Goal: Use online tool/utility: Utilize a website feature to perform a specific function

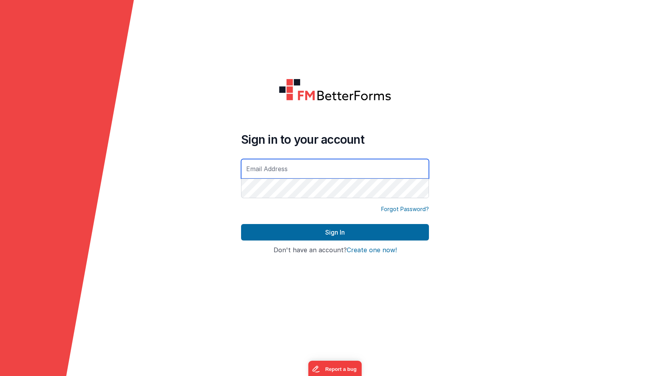
type input "[PERSON_NAME][EMAIL_ADDRESS][DOMAIN_NAME]"
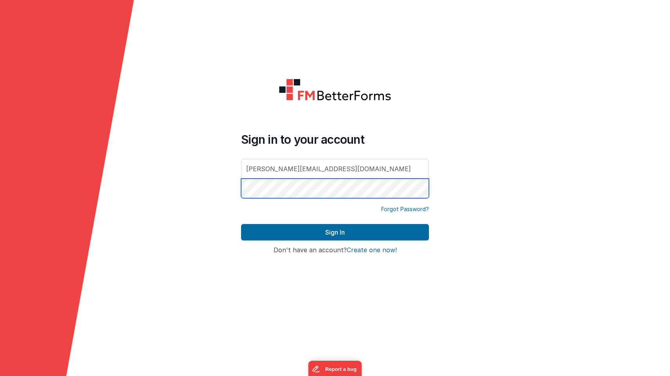
click at [335, 232] on button "Sign In" at bounding box center [335, 232] width 188 height 16
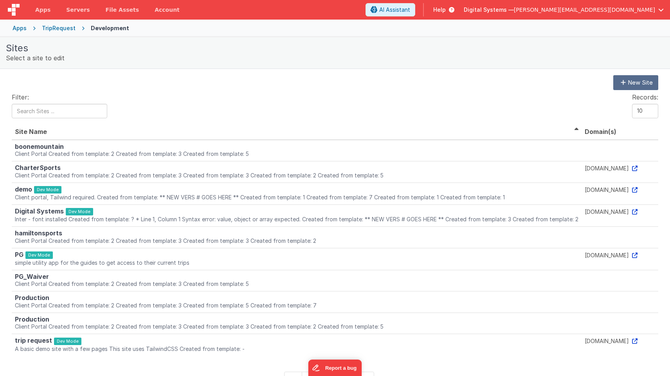
click at [50, 25] on div "TripRequest" at bounding box center [59, 28] width 34 height 8
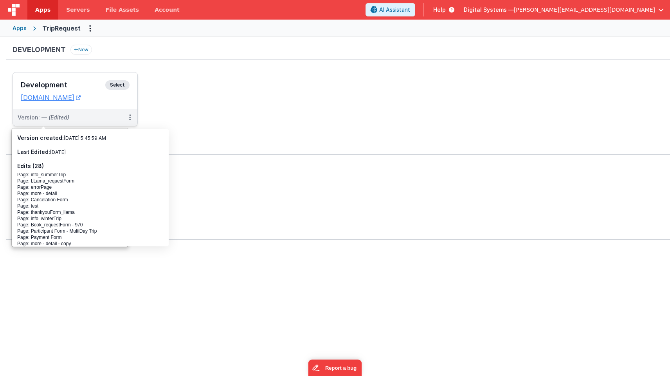
click at [118, 83] on span "Select" at bounding box center [117, 84] width 24 height 9
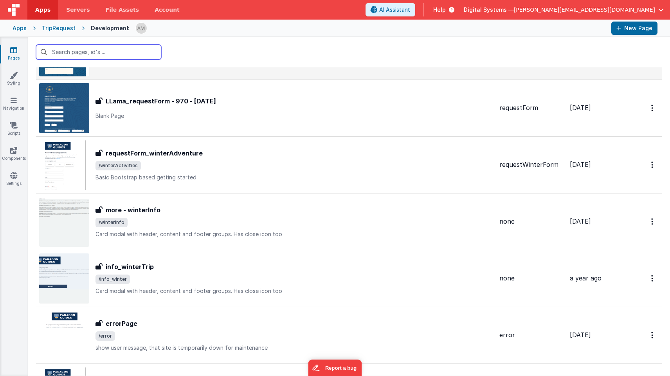
scroll to position [915, 0]
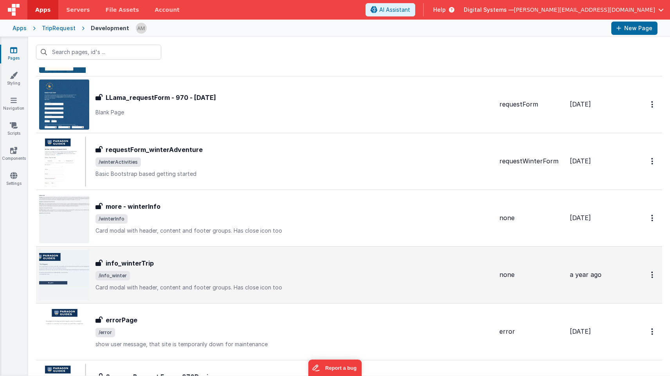
click at [177, 277] on span "/info_winter" at bounding box center [294, 275] width 398 height 9
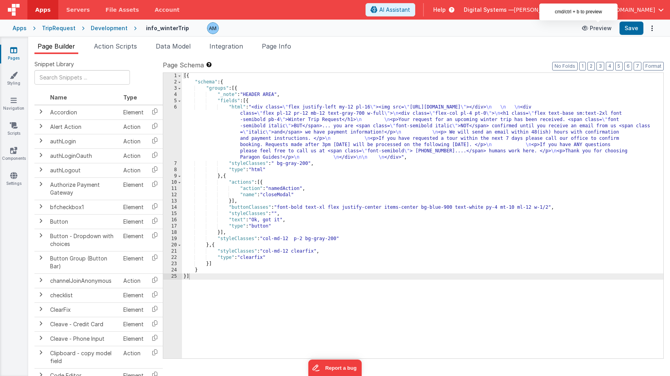
click at [594, 30] on button "Preview" at bounding box center [596, 28] width 39 height 13
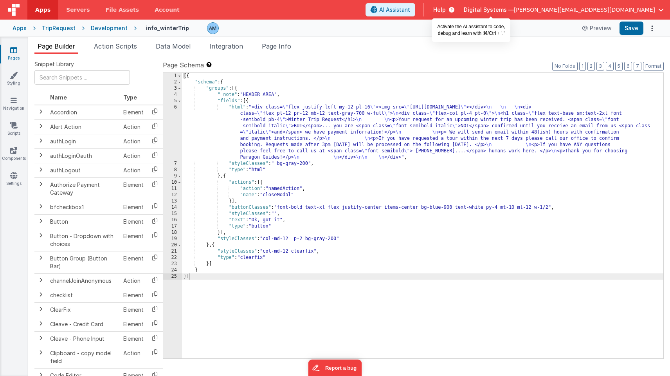
click at [410, 9] on span "AI Assistant" at bounding box center [394, 10] width 31 height 8
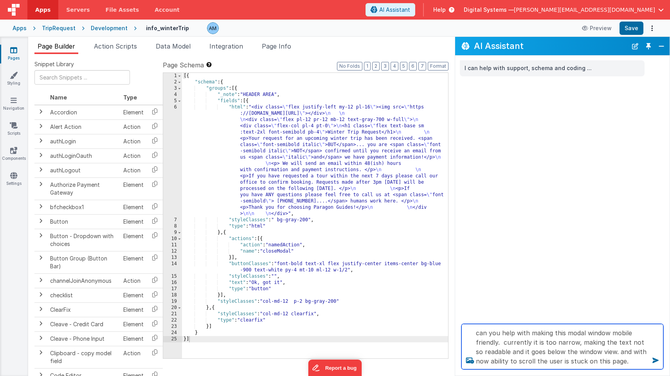
type textarea "can you help with making this modal window mobile friendly. currently it is too…"
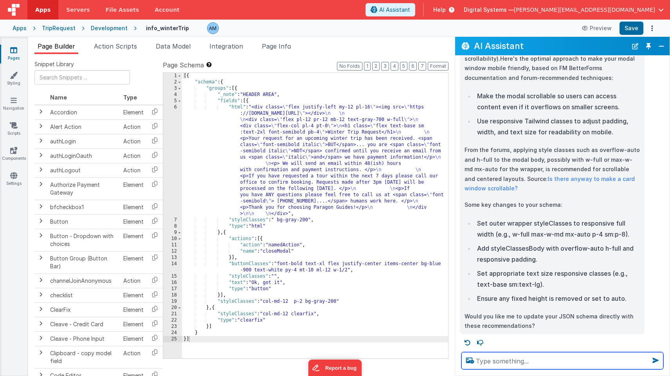
scroll to position [98, 0]
drag, startPoint x: 500, startPoint y: 328, endPoint x: 505, endPoint y: 365, distance: 37.5
click at [505, 360] on textarea "yes, pleas update the schema with recommendations" at bounding box center [562, 360] width 202 height 17
type textarea "yes, please update the schema with recommendations"
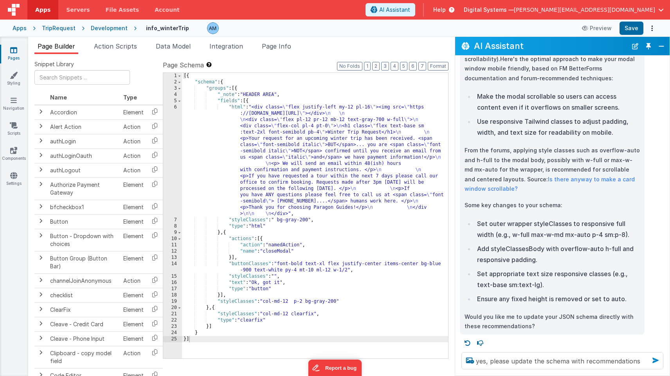
click at [655, 358] on icon at bounding box center [655, 360] width 13 height 13
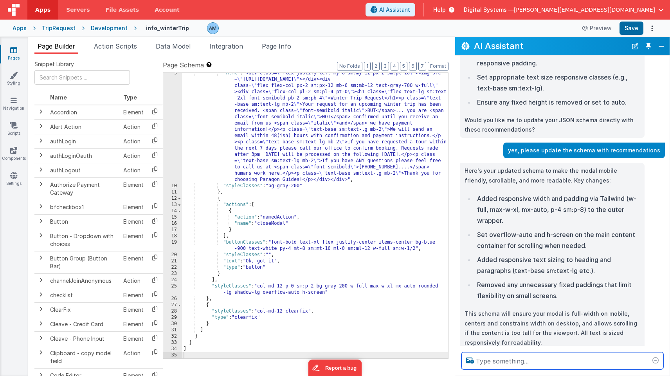
scroll to position [310, 0]
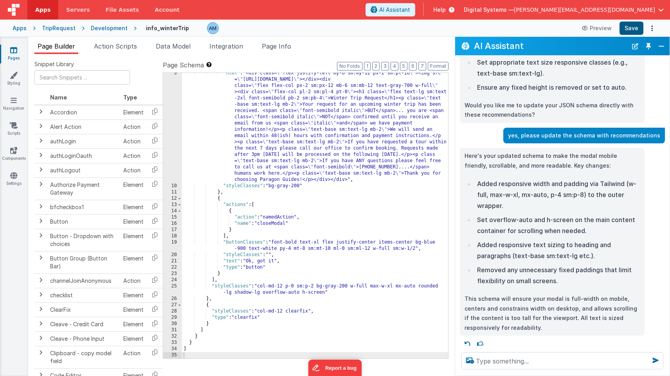
click at [629, 27] on button "Save" at bounding box center [632, 28] width 24 height 13
click at [611, 29] on button "Preview" at bounding box center [596, 28] width 39 height 13
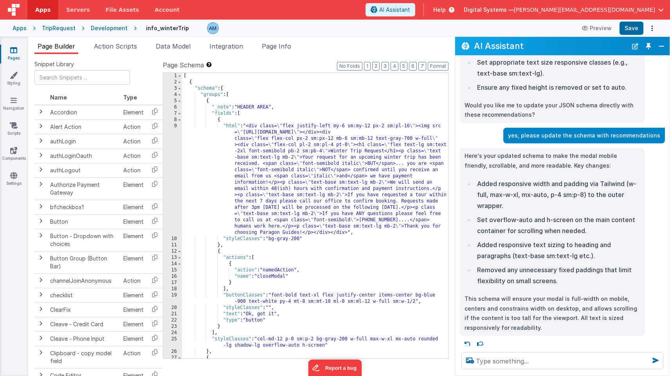
click at [169, 131] on div "9" at bounding box center [172, 179] width 19 height 113
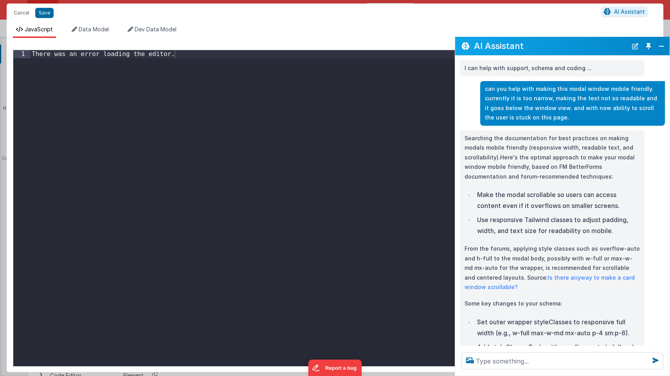
click at [170, 126] on div "There was an error loading the editor ." at bounding box center [343, 217] width 627 height 335
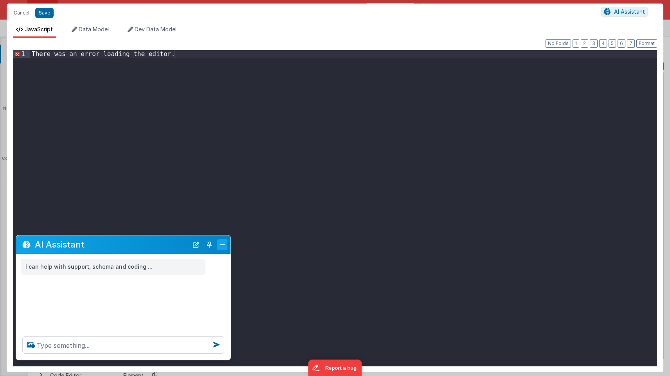
click at [220, 245] on button "Close" at bounding box center [222, 244] width 10 height 11
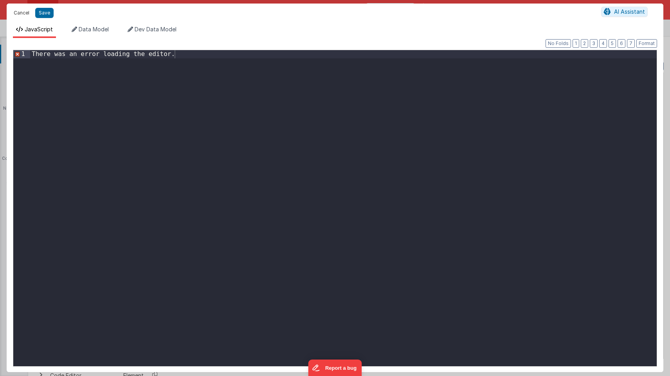
click at [24, 11] on button "Cancel" at bounding box center [21, 12] width 23 height 11
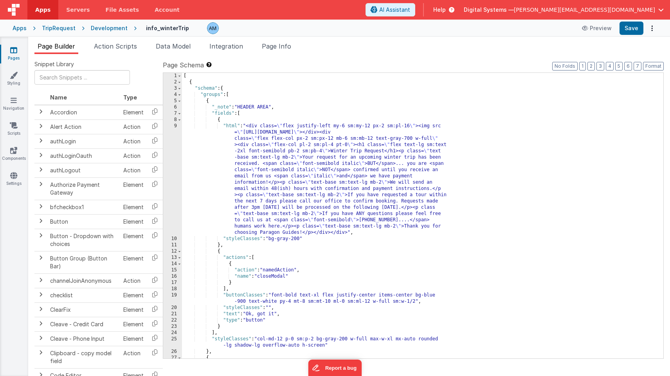
click at [171, 126] on div "9" at bounding box center [172, 179] width 19 height 113
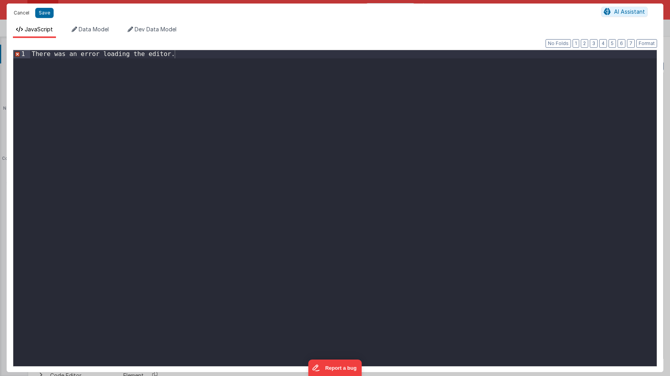
click at [25, 14] on button "Cancel" at bounding box center [21, 12] width 23 height 11
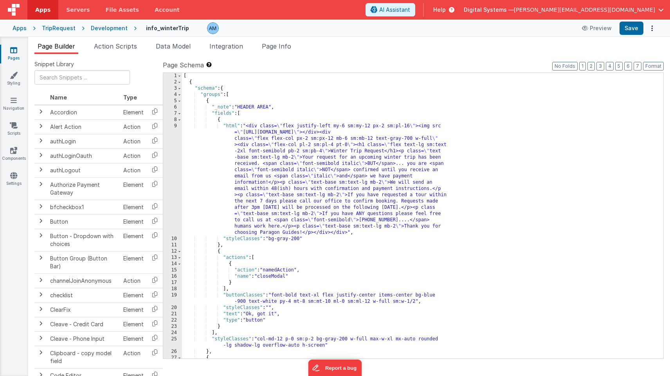
click at [276, 164] on div "[ { "schema" : { "groups" : [ { "_note" : "HEADER AREA" , "fields" : [ { "html"…" at bounding box center [422, 222] width 481 height 298
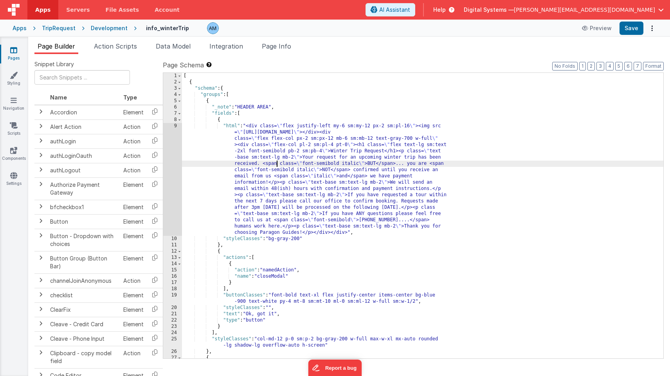
click at [166, 131] on div "9" at bounding box center [172, 179] width 19 height 113
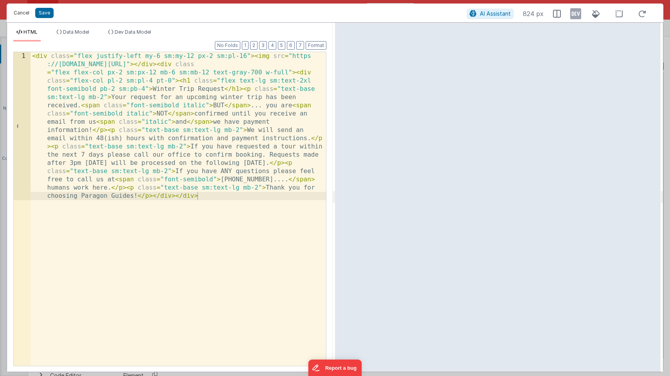
click at [25, 14] on button "Cancel" at bounding box center [21, 12] width 23 height 11
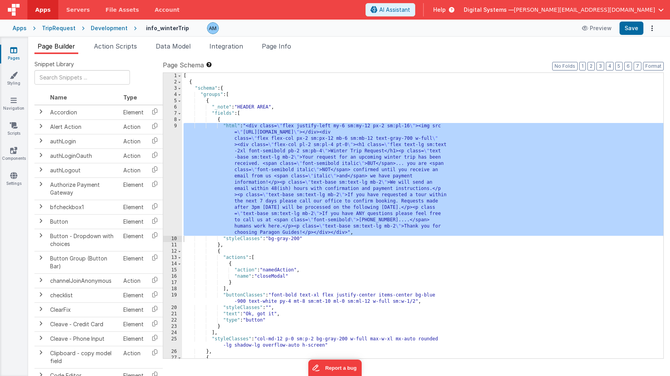
click at [25, 16] on div at bounding box center [13, 10] width 27 height 20
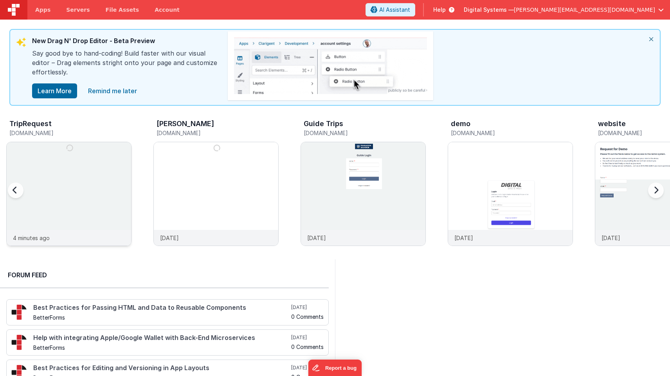
click at [50, 178] on img at bounding box center [69, 204] width 124 height 124
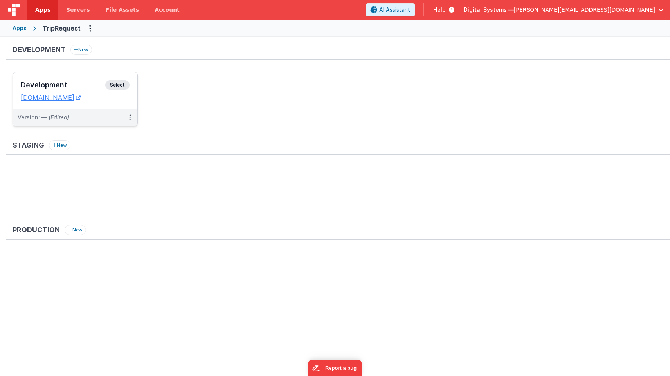
click at [119, 88] on span "Select" at bounding box center [117, 84] width 24 height 9
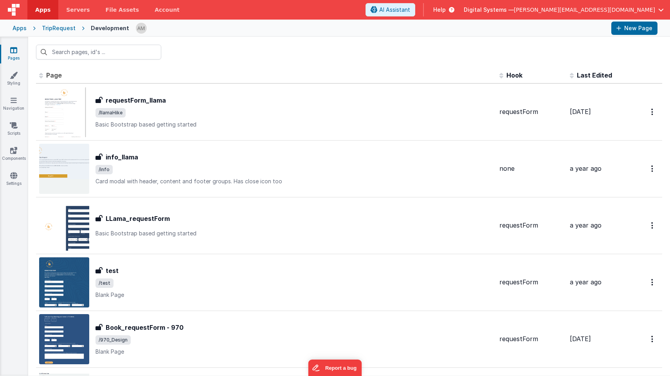
click at [598, 74] on span "Last Edited" at bounding box center [594, 75] width 35 height 8
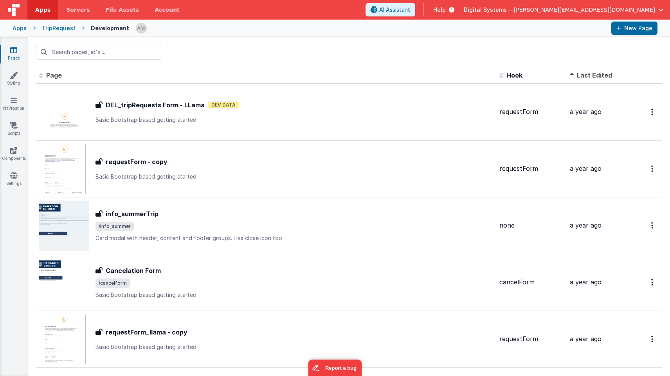
click at [598, 74] on span "Last Edited" at bounding box center [594, 75] width 35 height 8
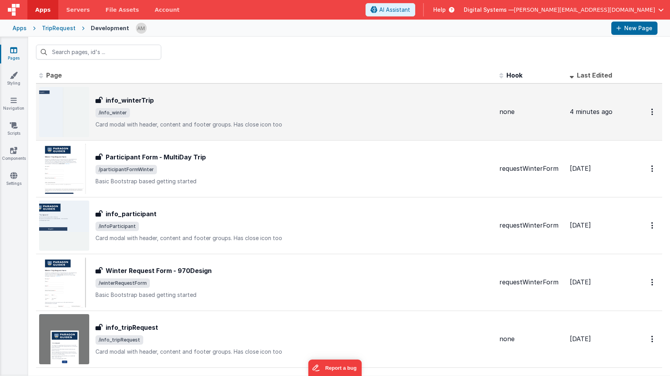
click at [165, 98] on div "info_winterTrip" at bounding box center [294, 99] width 398 height 9
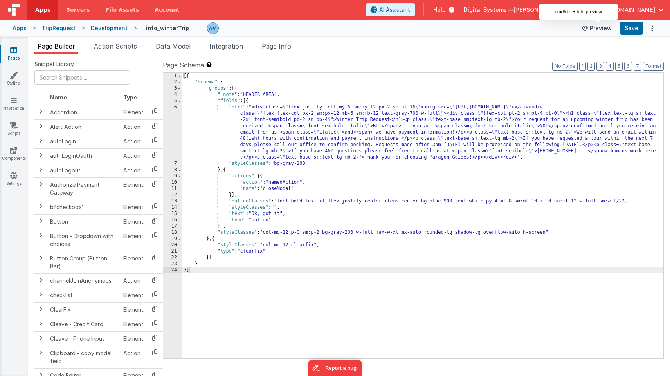
click at [610, 30] on button "Preview" at bounding box center [596, 28] width 39 height 13
click at [171, 109] on div "6" at bounding box center [172, 132] width 19 height 56
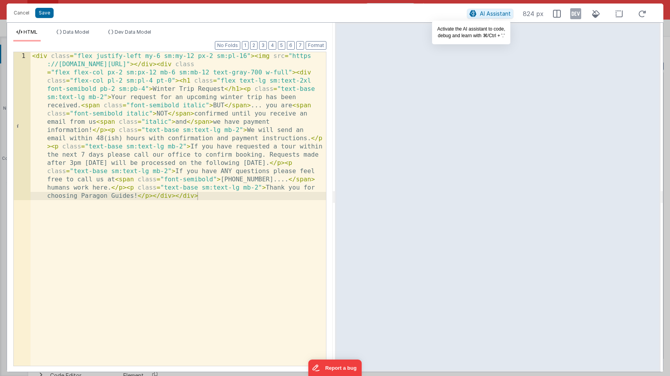
click at [488, 12] on span "AI Assistant" at bounding box center [495, 13] width 31 height 7
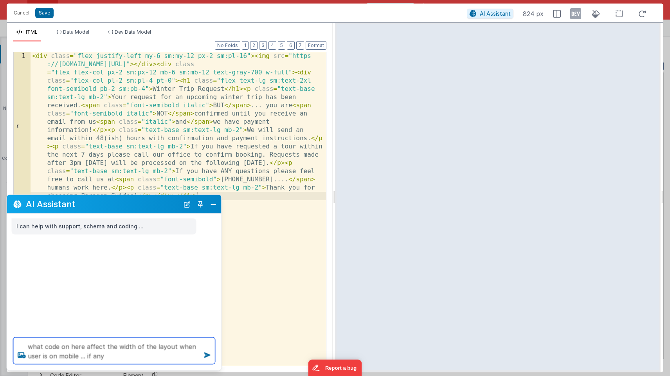
type textarea "what code on here affect the width of the layout when user is on mobile ... if …"
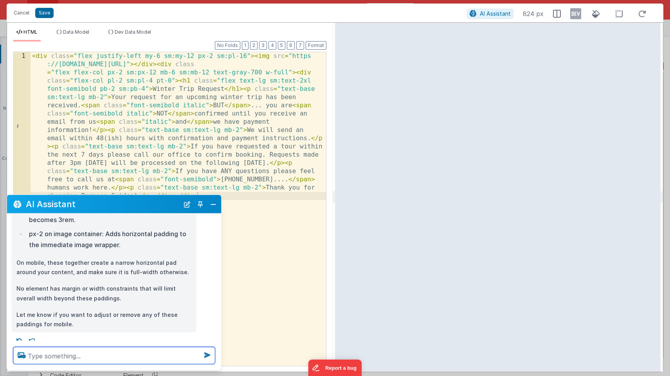
scroll to position [160, 0]
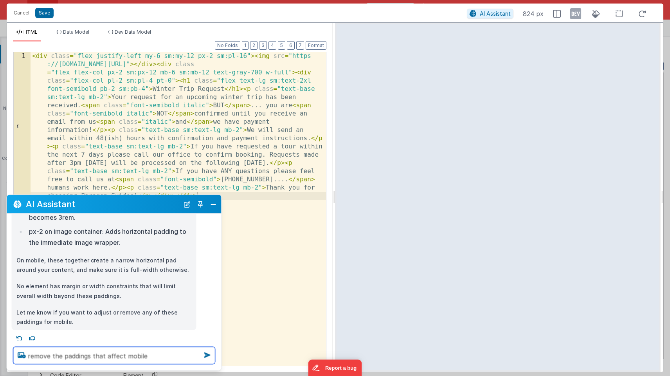
type textarea "remove the paddings that affect mobile"
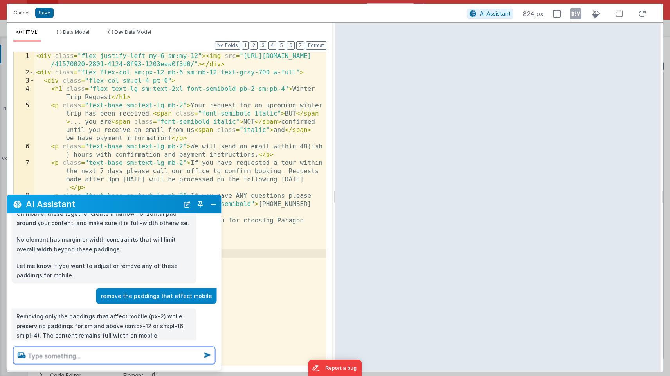
scroll to position [221, 0]
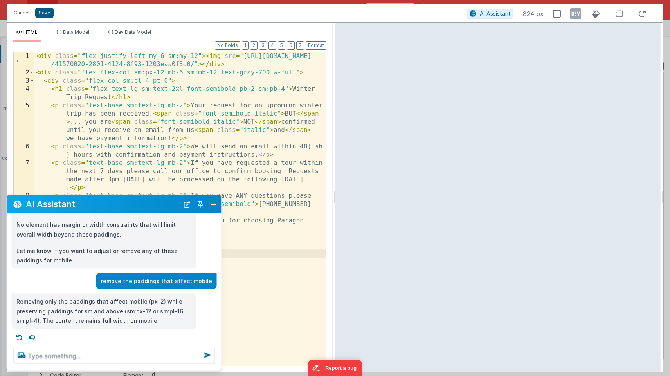
click at [42, 14] on button "Save" at bounding box center [44, 13] width 18 height 10
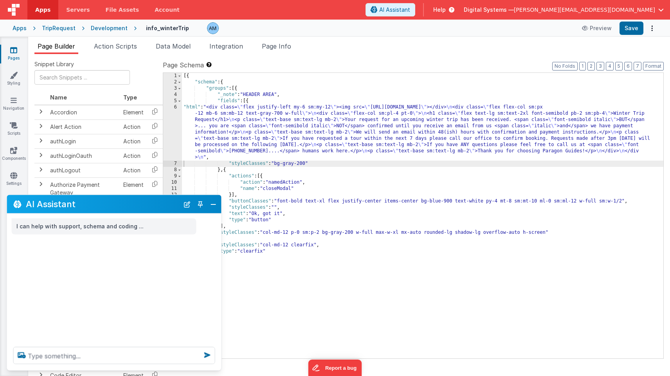
scroll to position [0, 0]
click at [627, 29] on button "Save" at bounding box center [632, 28] width 24 height 13
click at [597, 27] on button "Preview" at bounding box center [596, 28] width 39 height 13
click at [320, 66] on label "Page Schema Shortcuts: Find: command-f Fold: command-option-L Unfold: command-o…" at bounding box center [413, 64] width 501 height 9
click at [113, 25] on div "Development" at bounding box center [109, 28] width 37 height 8
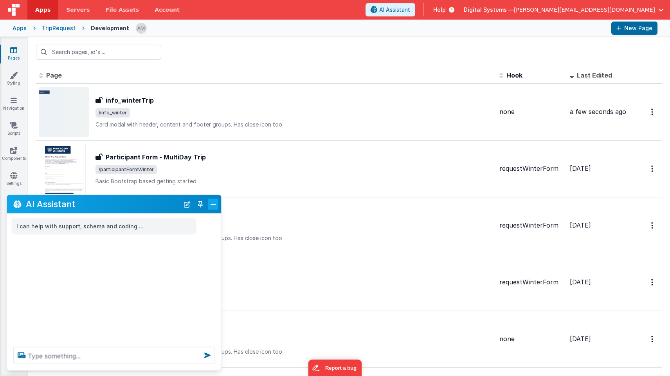
click at [213, 205] on button "Close" at bounding box center [213, 203] width 10 height 11
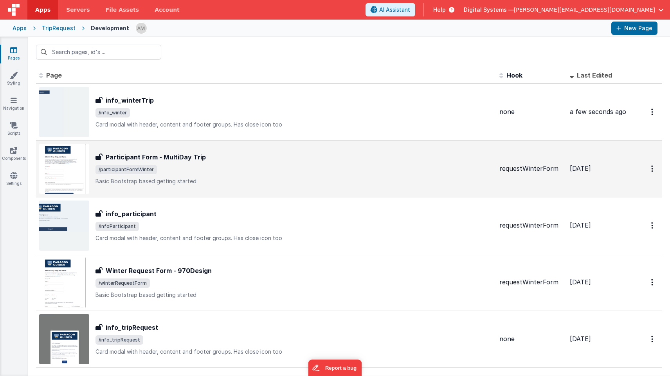
click at [231, 178] on p "Basic Bootstrap based getting started" at bounding box center [294, 181] width 398 height 8
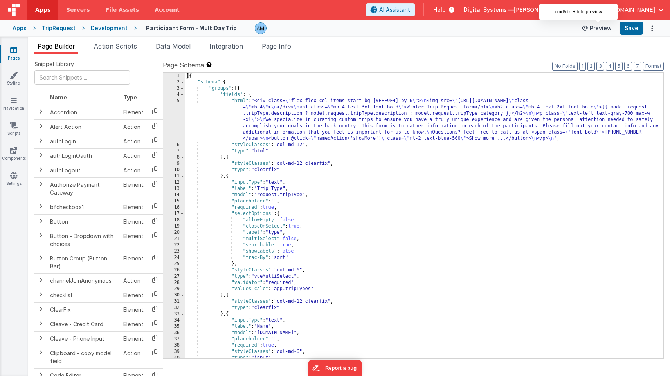
click at [604, 27] on button "Preview" at bounding box center [596, 28] width 39 height 13
click at [107, 27] on div "Development" at bounding box center [109, 28] width 37 height 8
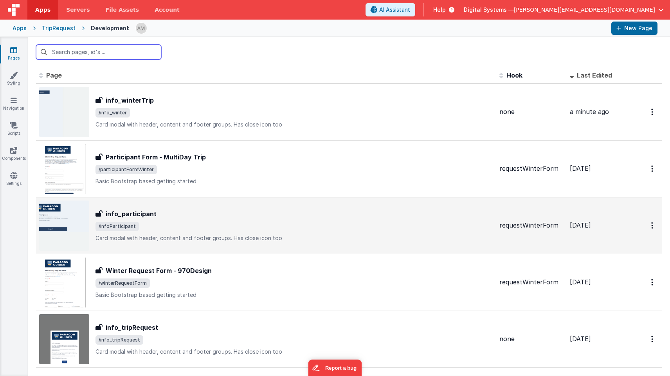
scroll to position [5, 0]
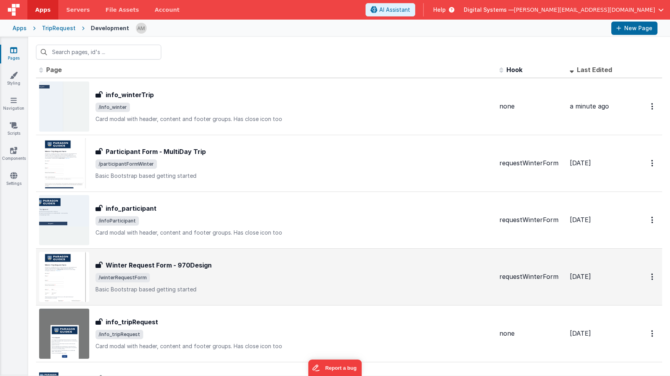
click at [178, 271] on div "Winter Request Form - 970Design Winter Request Form - 970Design /winterRequestF…" at bounding box center [294, 276] width 398 height 33
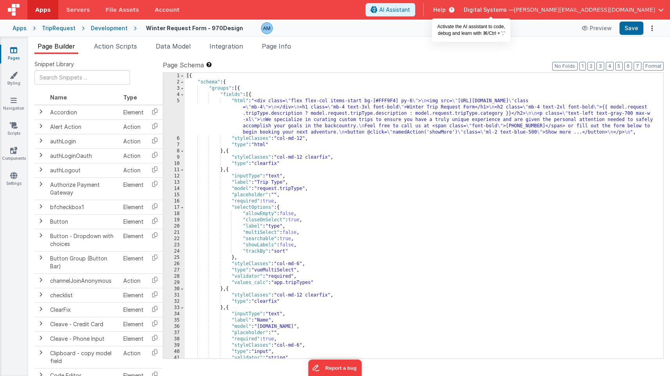
click at [410, 9] on span "AI Assistant" at bounding box center [394, 10] width 31 height 8
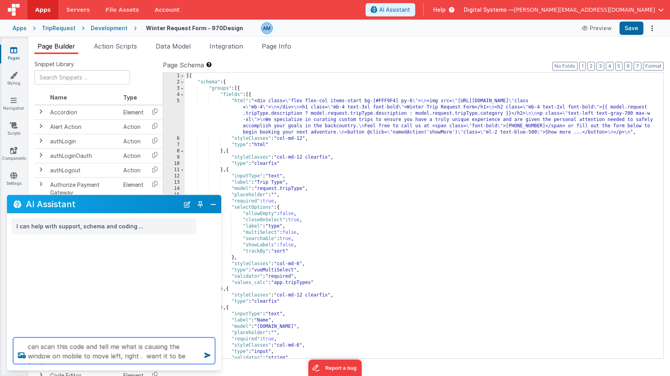
type textarea "can scan this code and tell me what is causing the window on mobile to move lef…"
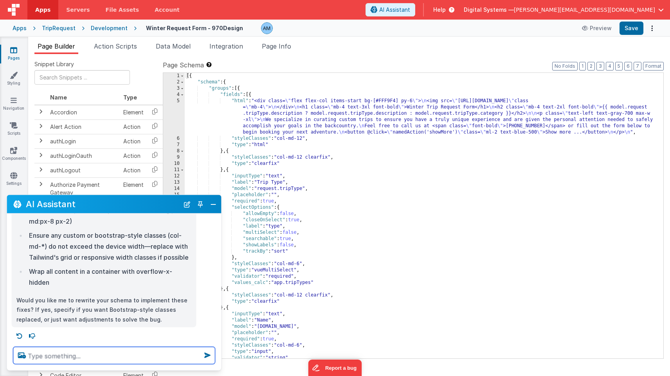
scroll to position [497, 0]
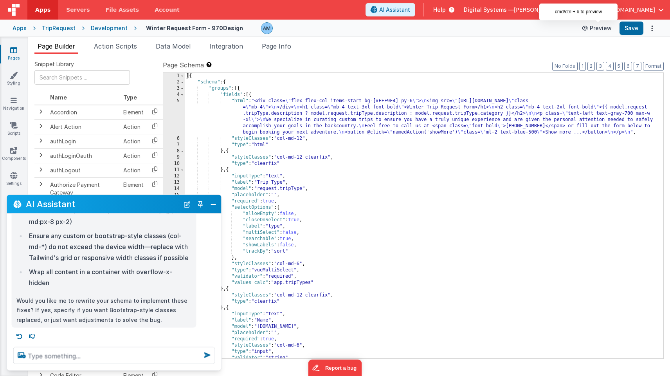
click at [598, 31] on button "Preview" at bounding box center [596, 28] width 39 height 13
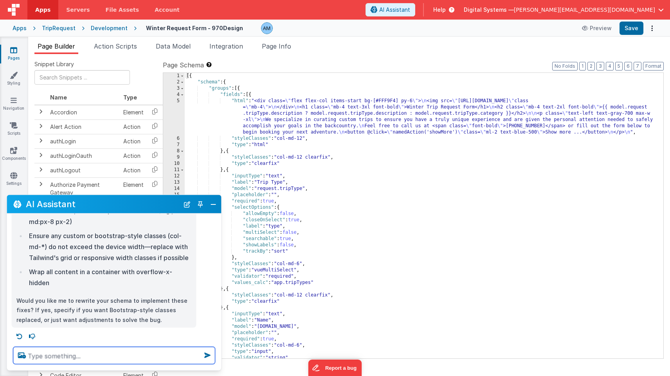
click at [46, 357] on textarea at bounding box center [114, 355] width 202 height 17
type textarea "just make adjustments to remove the issue"
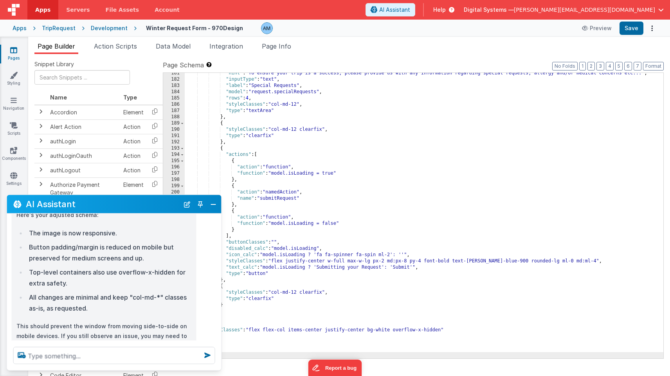
scroll to position [801, 0]
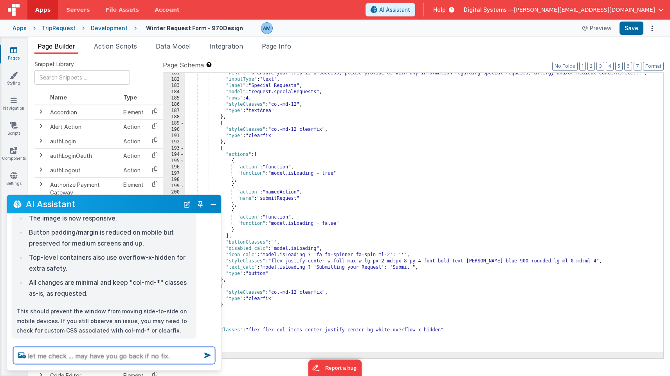
type textarea "let me check ... may have you go back if no fix."
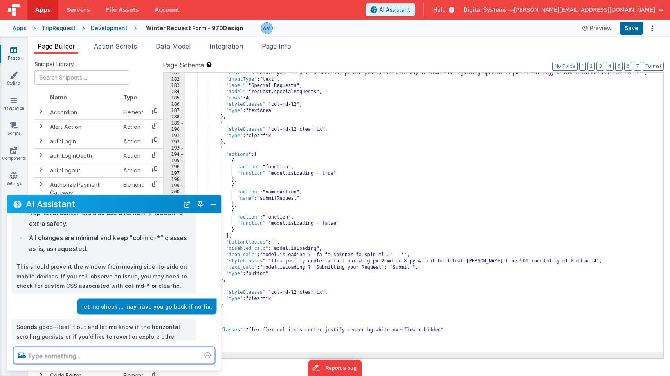
scroll to position [860, 0]
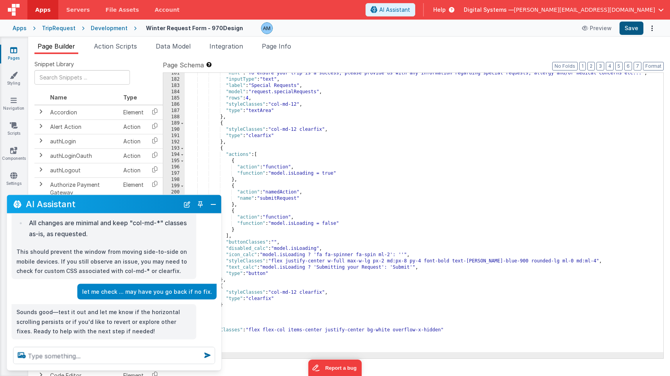
click at [633, 29] on button "Save" at bounding box center [632, 28] width 24 height 13
click at [609, 28] on button "Preview" at bounding box center [596, 28] width 39 height 13
click at [57, 354] on textarea at bounding box center [114, 355] width 202 height 17
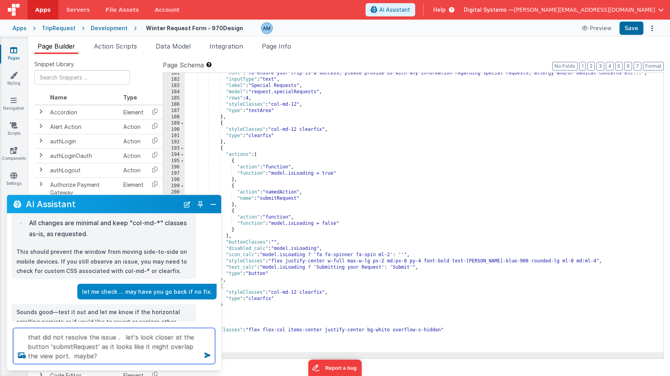
type textarea "that did not resolve the issue . let's look closer at the button 'submitRequest…"
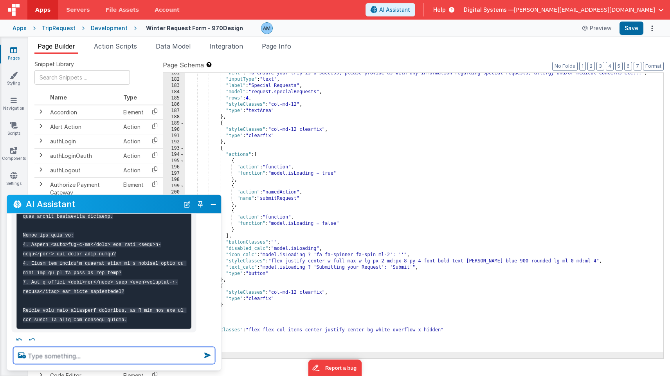
scroll to position [1463, 0]
type textarea "Let's try them one at a time. starting with 1."
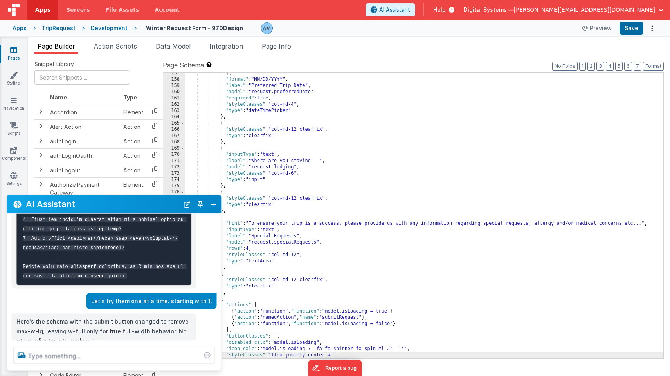
scroll to position [0, 0]
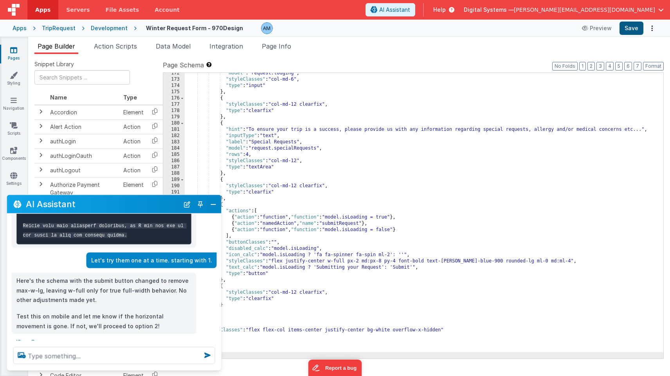
click at [633, 28] on button "Save" at bounding box center [632, 28] width 24 height 13
click at [606, 30] on button "Preview" at bounding box center [596, 28] width 39 height 13
click at [64, 357] on textarea at bounding box center [114, 355] width 202 height 17
type textarea "still has issue ... try 2."
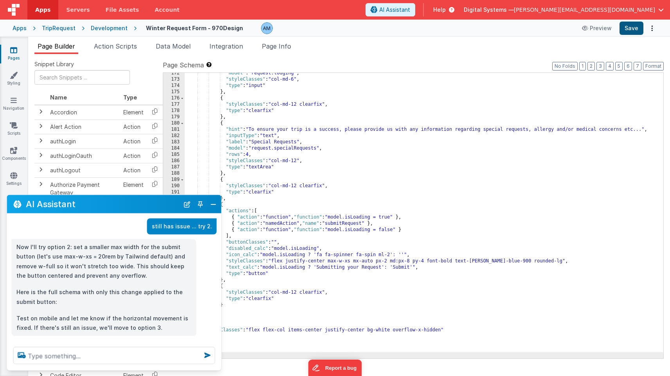
click at [635, 29] on button "Save" at bounding box center [632, 28] width 24 height 13
click at [604, 27] on button "Preview" at bounding box center [596, 28] width 39 height 13
click at [35, 358] on textarea at bounding box center [114, 355] width 202 height 17
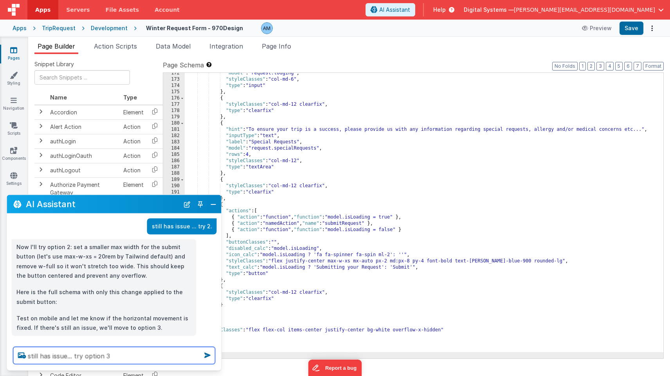
type textarea "still has issue... try option 3"
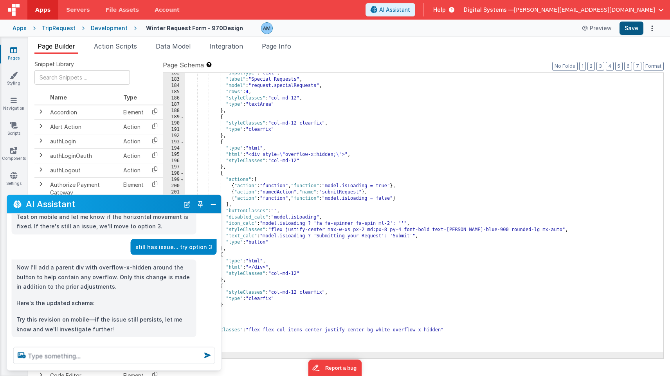
click at [626, 34] on button "Save" at bounding box center [632, 28] width 24 height 13
click at [609, 28] on button "Preview" at bounding box center [596, 28] width 39 height 13
click at [49, 357] on textarea at bounding box center [114, 355] width 202 height 17
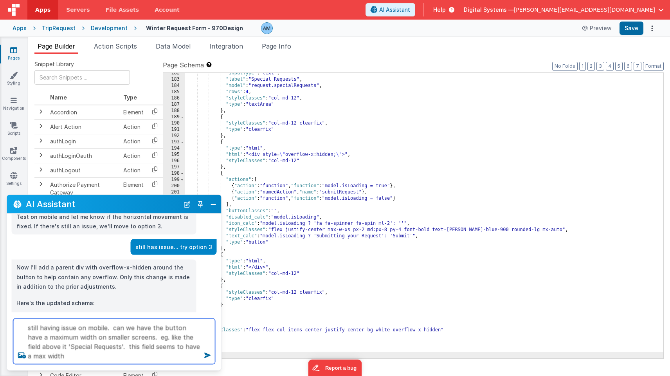
type textarea "still having issue on mobile. can we have the button have a maximum width on sm…"
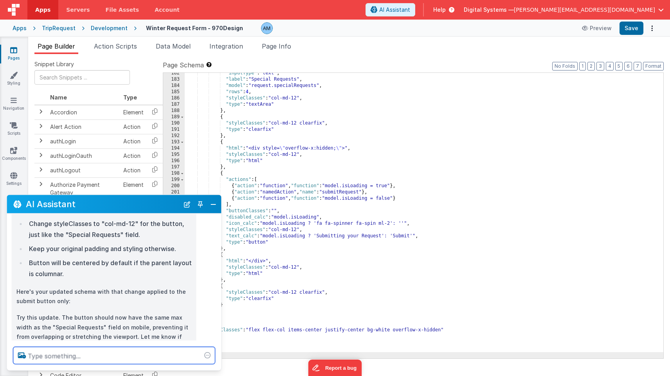
scroll to position [2011, 0]
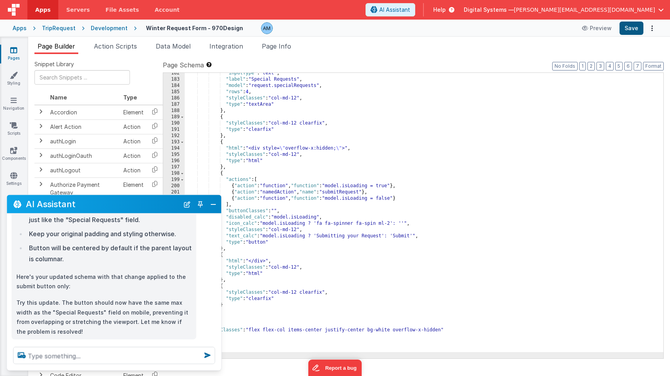
click at [630, 30] on button "Save" at bounding box center [632, 28] width 24 height 13
click at [605, 27] on button "Preview" at bounding box center [596, 28] width 39 height 13
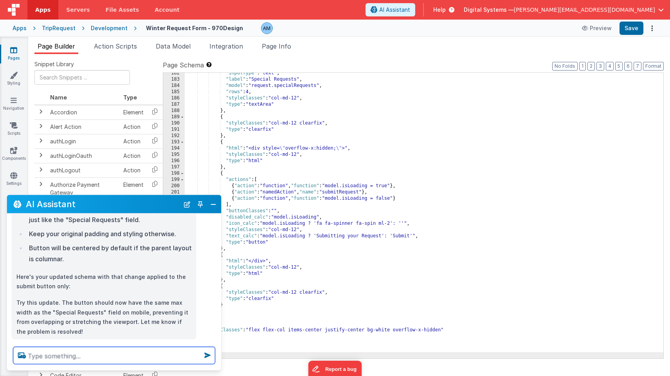
click at [57, 357] on textarea at bounding box center [114, 355] width 202 height 17
click at [57, 357] on textarea "looks like ht" at bounding box center [114, 355] width 202 height 17
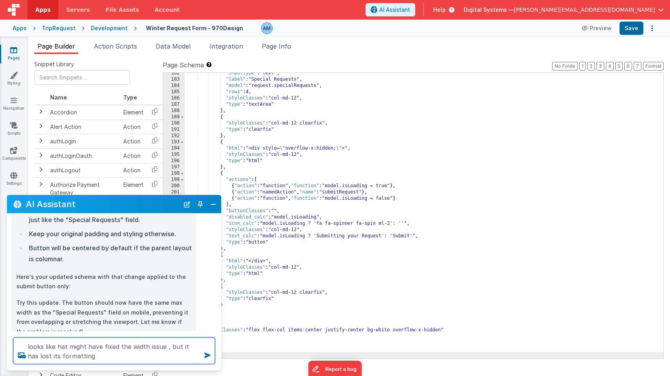
type textarea "looks like hat might have fixed the width issue , but it has lost its formatting"
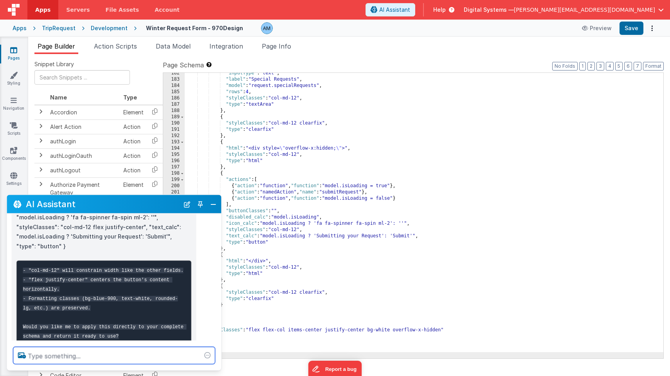
scroll to position [2320, 0]
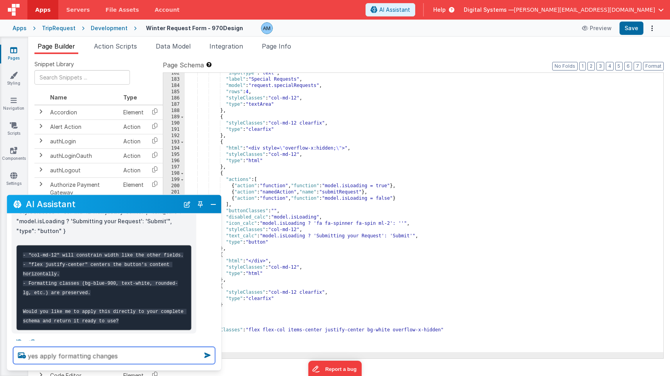
type textarea "yes apply formatting changes"
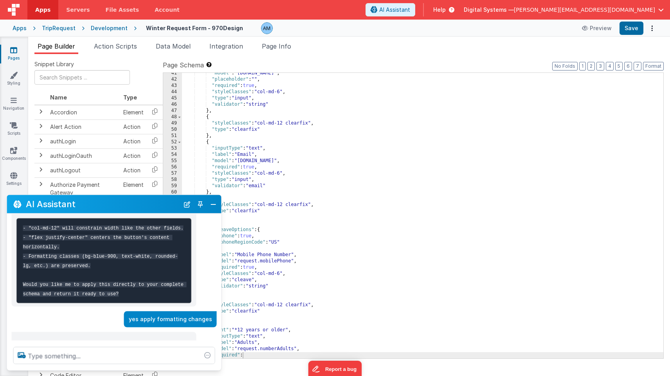
scroll to position [2347, 0]
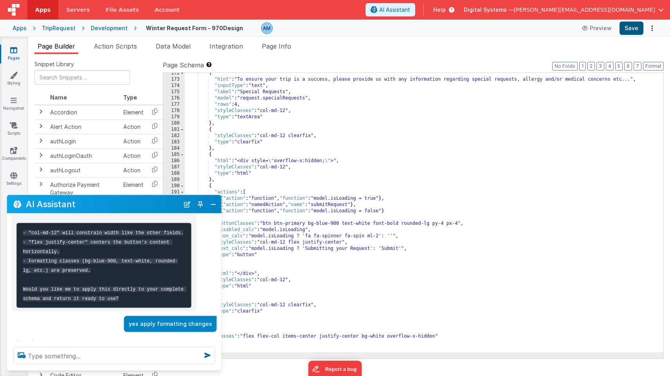
click at [632, 28] on button "Save" at bounding box center [632, 28] width 24 height 13
click at [599, 28] on button "Preview" at bounding box center [596, 28] width 39 height 13
click at [175, 357] on textarea at bounding box center [114, 355] width 202 height 17
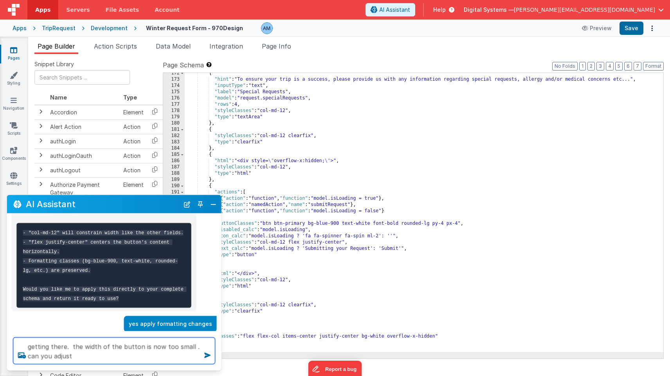
type textarea "getting there. the width of the button is now too small . can you adjust"
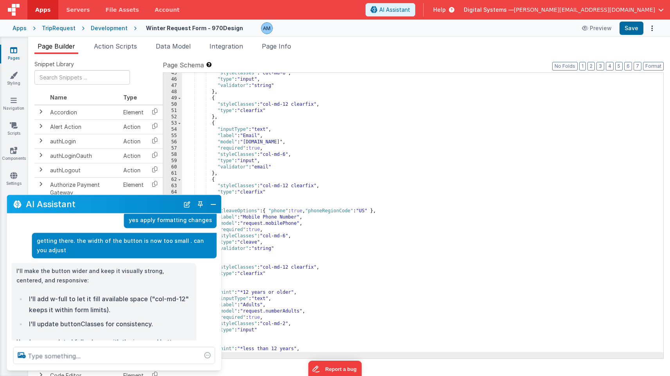
scroll to position [2446, 0]
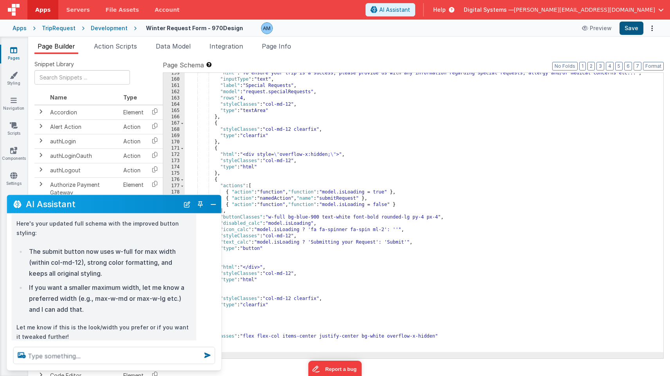
click at [630, 27] on button "Save" at bounding box center [632, 28] width 24 height 13
click at [607, 31] on button "Preview" at bounding box center [596, 28] width 39 height 13
click at [35, 361] on textarea at bounding box center [114, 355] width 202 height 17
type textarea "it is a beautiful thing"
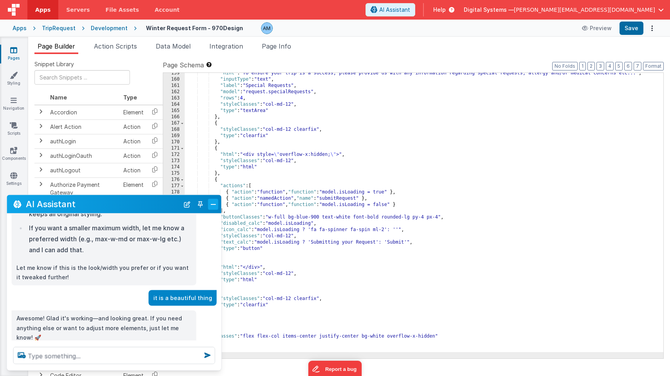
click at [213, 206] on button "Close" at bounding box center [213, 203] width 10 height 11
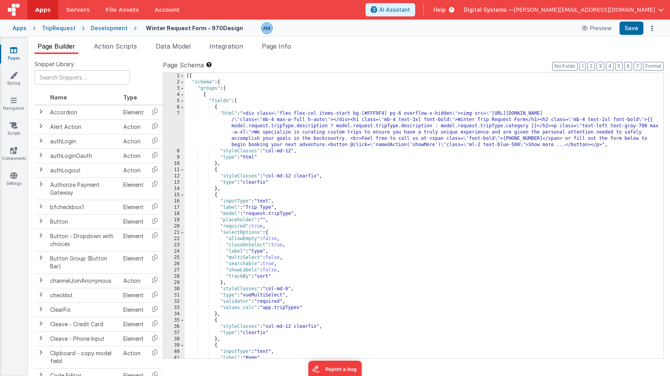
click at [112, 29] on div "Development" at bounding box center [109, 28] width 37 height 8
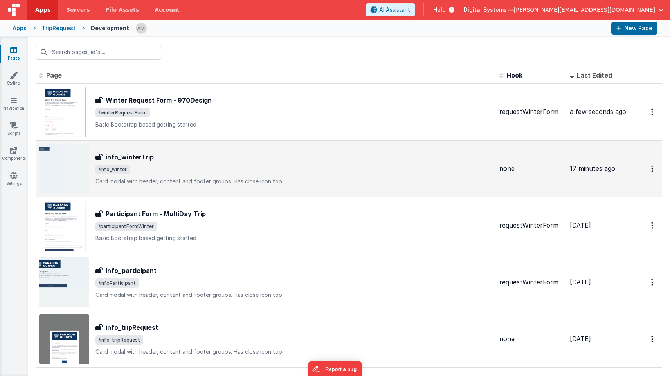
click at [137, 160] on h3 "info_winterTrip" at bounding box center [130, 156] width 48 height 9
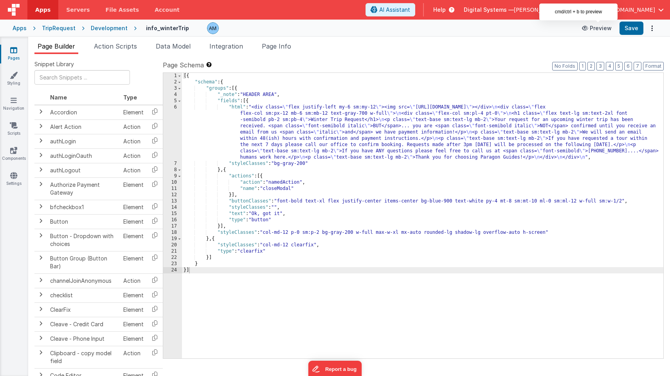
click at [602, 29] on button "Preview" at bounding box center [596, 28] width 39 height 13
click at [292, 138] on div "[{ "schema" : { "groups" : [{ "_note" : "HEADER AREA" , "fields" : [{ "html" : …" at bounding box center [422, 222] width 481 height 298
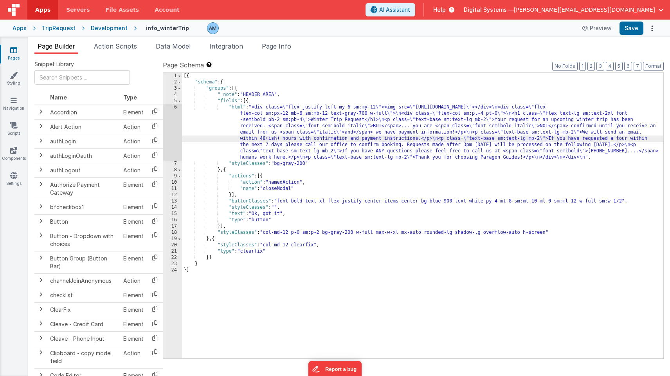
click at [173, 110] on div "6" at bounding box center [172, 132] width 19 height 56
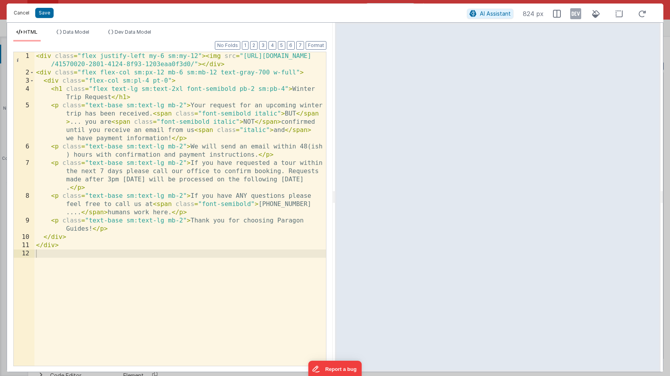
click at [23, 10] on button "Cancel" at bounding box center [21, 12] width 23 height 11
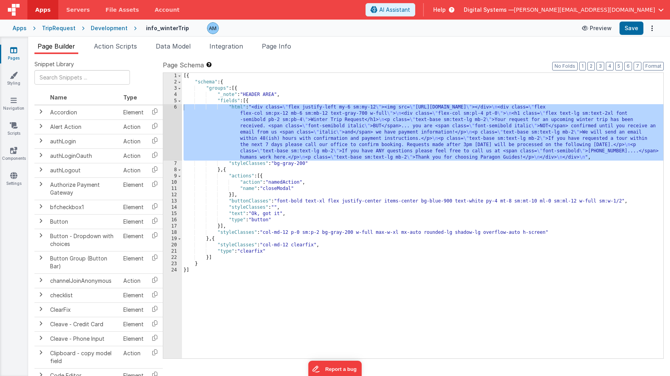
click at [602, 30] on button "Preview" at bounding box center [596, 28] width 39 height 13
click at [412, 252] on div "[{ "schema" : { "groups" : [{ "_note" : "HEADER AREA" , "fields" : [{ "html" : …" at bounding box center [422, 222] width 481 height 298
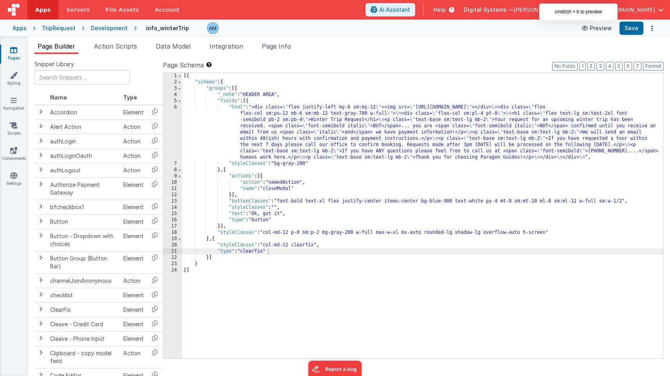
click at [596, 26] on button "Preview" at bounding box center [596, 28] width 39 height 13
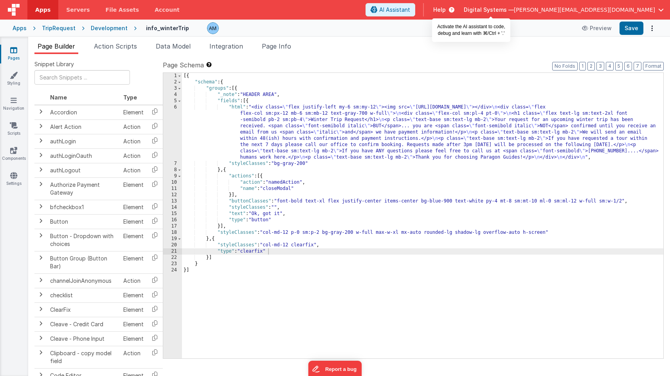
click at [410, 7] on span "AI Assistant" at bounding box center [394, 10] width 31 height 8
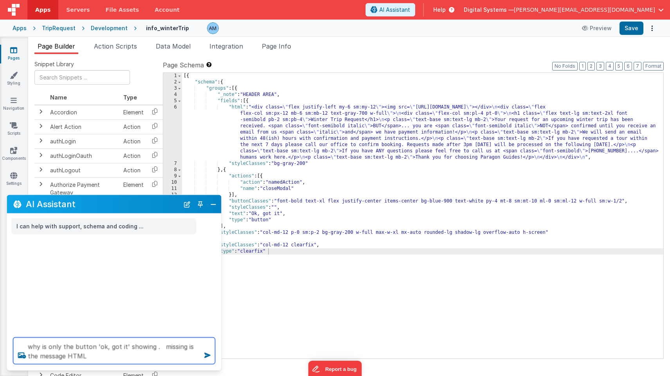
type textarea "why is only the button 'ok, got it' showing . missing is the message HTML"
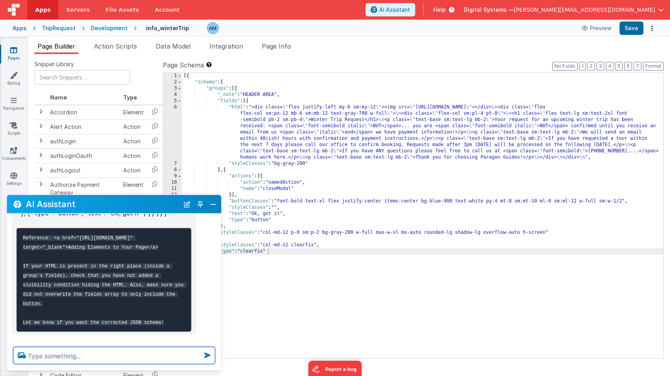
scroll to position [297, 0]
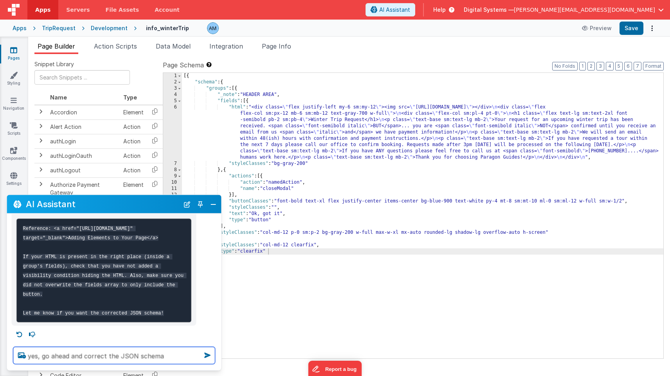
type textarea "yes, go ahead and correct the JSON schema"
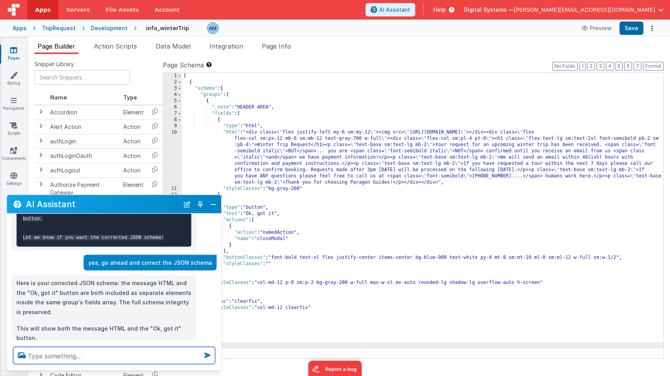
scroll to position [382, 0]
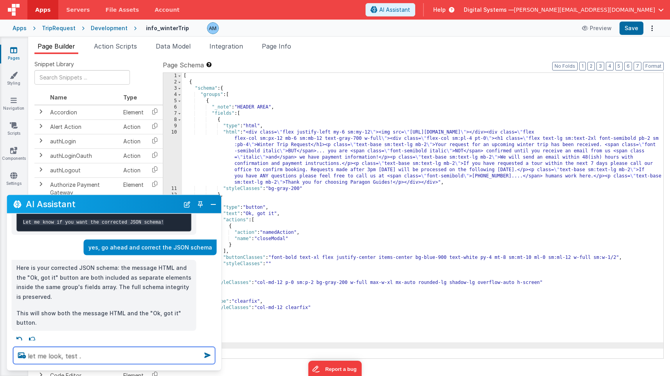
type textarea "let me look, test ."
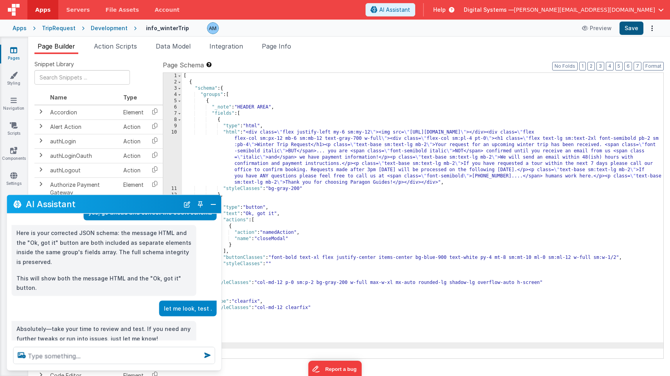
scroll to position [432, 0]
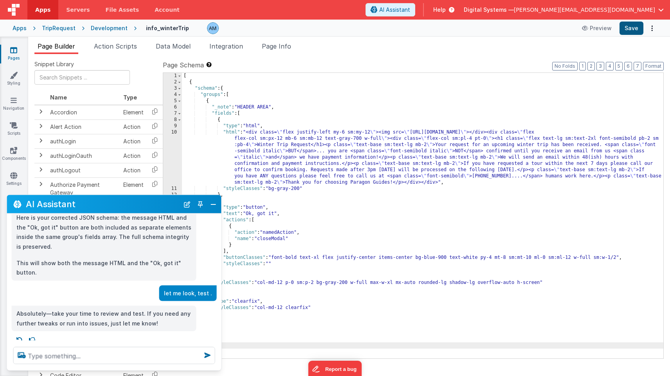
click at [629, 28] on button "Save" at bounding box center [632, 28] width 24 height 13
click at [596, 29] on button "Preview" at bounding box center [596, 28] width 39 height 13
click at [40, 358] on textarea at bounding box center [114, 355] width 202 height 17
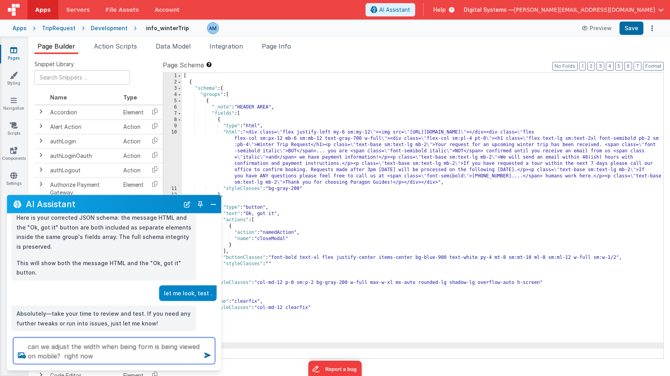
drag, startPoint x: 90, startPoint y: 355, endPoint x: 20, endPoint y: 340, distance: 71.5
click at [20, 340] on textarea "can we adjust the width when being form is being viewed on mobile? right now" at bounding box center [114, 350] width 202 height 27
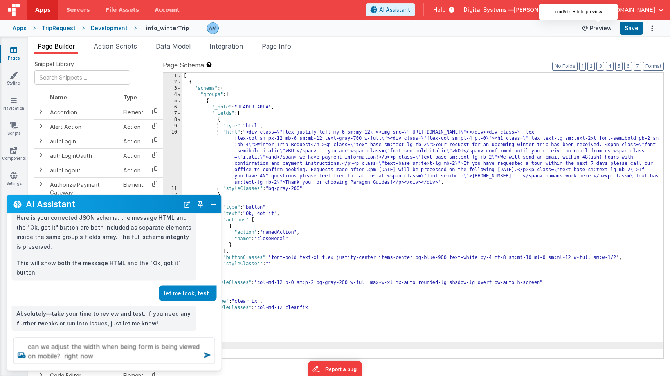
click at [605, 26] on button "Preview" at bounding box center [596, 28] width 39 height 13
click at [593, 29] on button "Preview" at bounding box center [596, 28] width 39 height 13
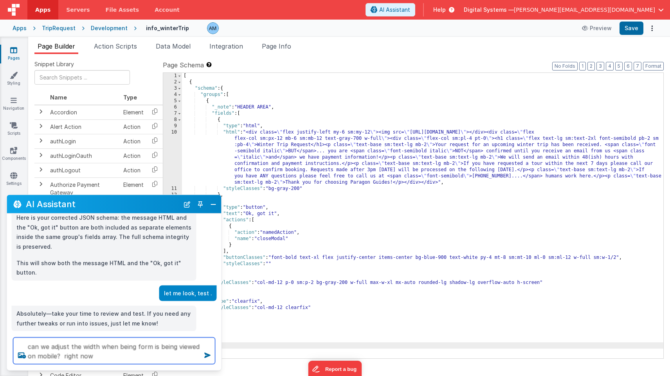
click at [99, 357] on textarea "can we adjust the width when being form is being viewed on mobile? right now" at bounding box center [114, 350] width 202 height 27
click at [126, 357] on textarea "can we adjust the width when being form is being viewed on mobile? right now th…" at bounding box center [114, 350] width 202 height 27
click at [191, 358] on textarea "can we adjust the width when being form is being viewed on mobile? right now th…" at bounding box center [114, 350] width 202 height 27
click at [195, 357] on textarea "can we adjust the width when being form is being viewed on mobile? right now th…" at bounding box center [114, 350] width 202 height 27
type textarea "can we adjust the width when being form is being viewed on mobile? right now th…"
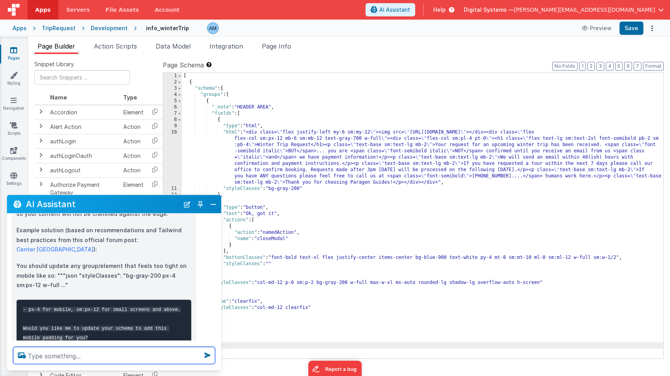
scroll to position [814, 0]
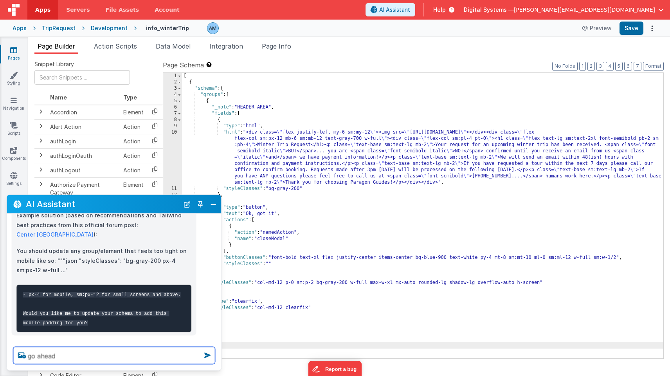
type textarea "go ahead"
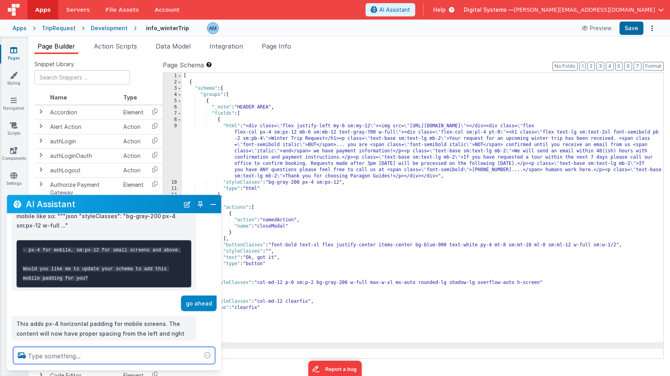
scroll to position [874, 0]
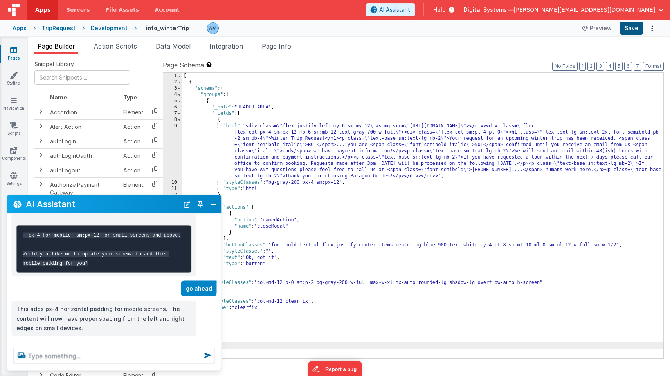
click at [629, 29] on button "Save" at bounding box center [632, 28] width 24 height 13
click at [609, 27] on button "Preview" at bounding box center [596, 28] width 39 height 13
click at [213, 206] on button "Close" at bounding box center [213, 203] width 10 height 11
